Goal: Task Accomplishment & Management: Use online tool/utility

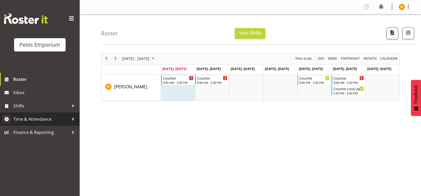
click at [49, 121] on span "Time & Attendance" at bounding box center [41, 119] width 56 height 8
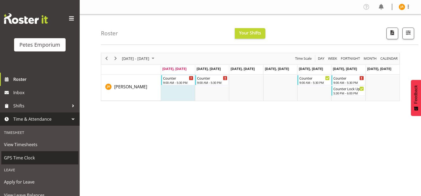
click at [33, 156] on span "GPS Time Clock" at bounding box center [40, 158] width 72 height 8
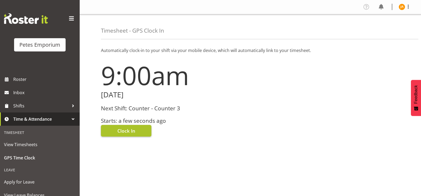
click at [140, 129] on button "Clock In" at bounding box center [126, 131] width 50 height 12
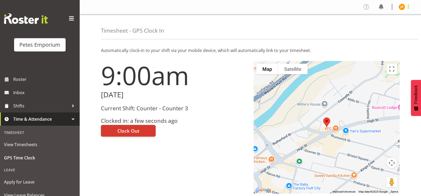
click at [408, 7] on span at bounding box center [408, 6] width 6 height 6
click at [384, 29] on link "Log Out" at bounding box center [385, 28] width 51 height 10
